Goal: Find contact information: Find contact information

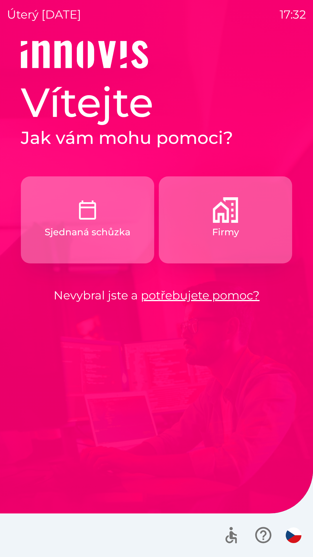
click at [152, 296] on link "potřebujete pomoc?" at bounding box center [200, 295] width 119 height 14
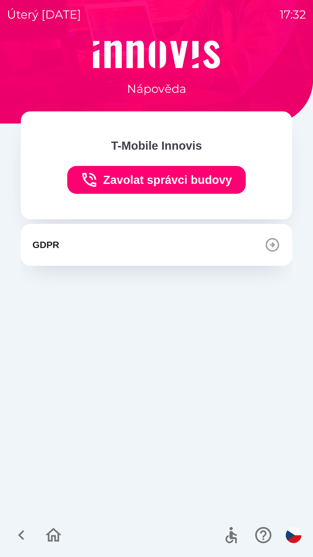
click at [17, 533] on icon "button" at bounding box center [21, 534] width 19 height 19
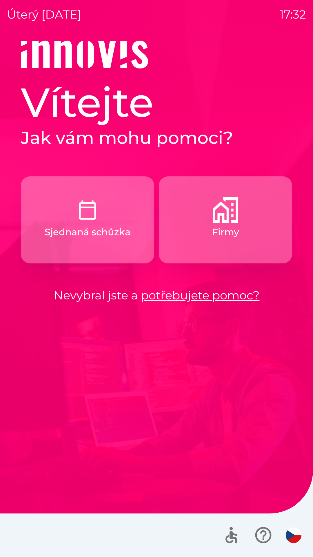
click at [92, 220] on img "button" at bounding box center [88, 210] width 26 height 26
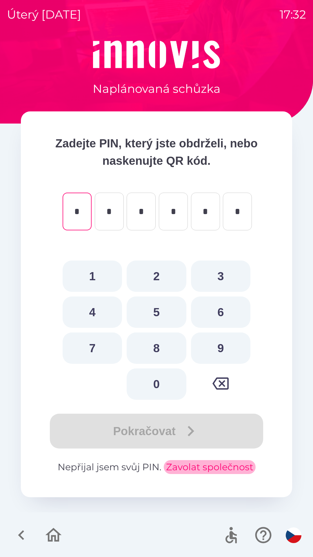
click at [174, 468] on button "Zavolat společnost" at bounding box center [210, 467] width 92 height 14
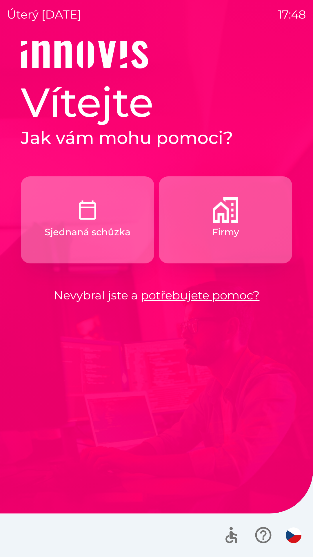
click at [95, 235] on p "Sjednaná schůzka" at bounding box center [88, 232] width 86 height 14
click at [246, 291] on link "potřebujete pomoc?" at bounding box center [200, 295] width 119 height 14
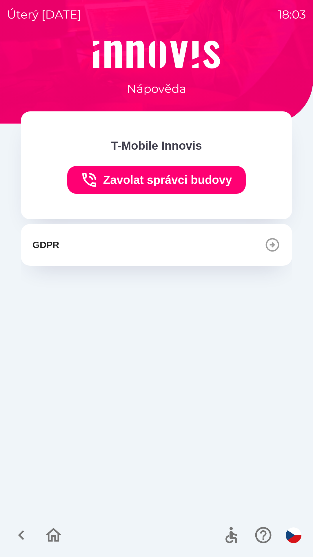
click at [25, 534] on icon "button" at bounding box center [21, 534] width 19 height 19
